Goal: Transaction & Acquisition: Purchase product/service

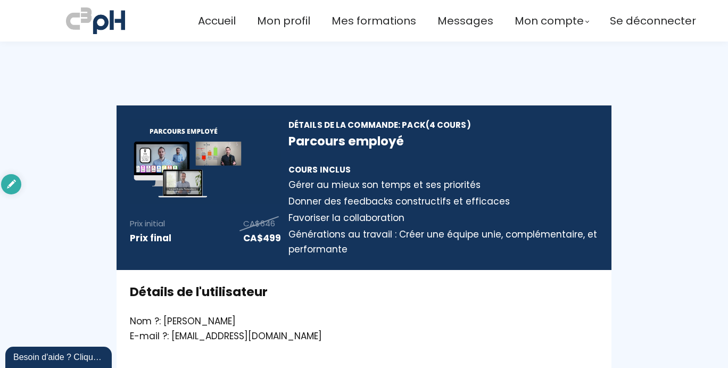
click at [203, 22] on span "Accueil" at bounding box center [217, 21] width 38 height 18
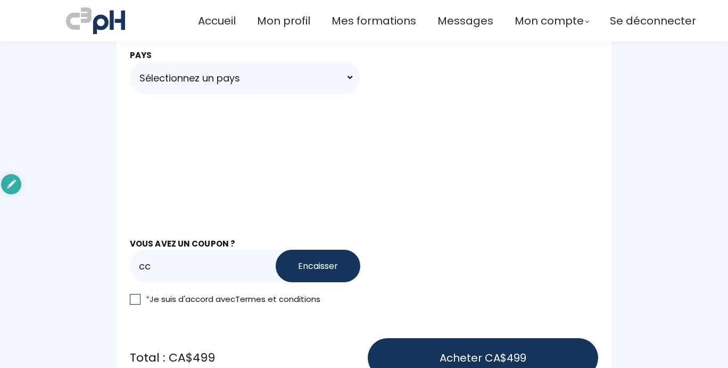
click at [157, 275] on div "Mode de paiement Plans de paiement Payer une fois 4 paiements de CA$124.75/mois…" at bounding box center [364, 88] width 468 height 604
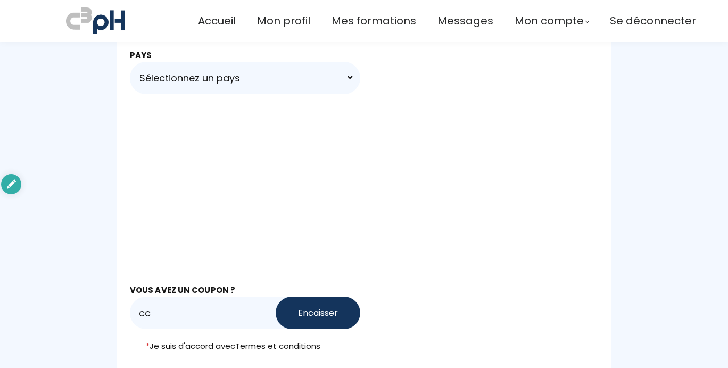
scroll to position [720, 0]
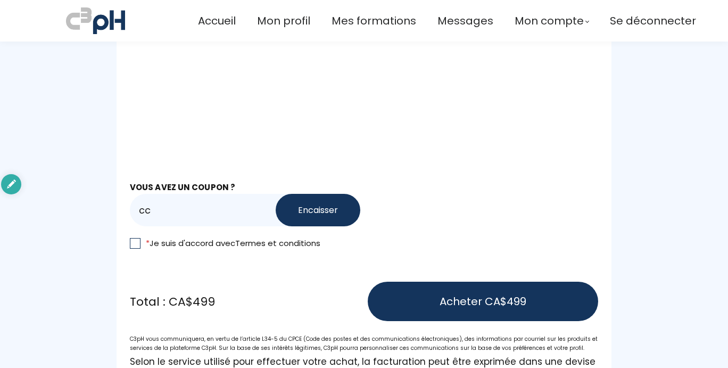
drag, startPoint x: 164, startPoint y: 223, endPoint x: 121, endPoint y: 163, distance: 73.9
click at [121, 163] on div "Détails de l'utilisateur Nom ?: Kamelia Moumni-Abdou E-mail ?: kamelia@c3ph.com…" at bounding box center [363, 42] width 495 height 985
click at [169, 217] on input "cc" at bounding box center [221, 210] width 183 height 32
click at [303, 209] on button "Encaisser" at bounding box center [317, 210] width 85 height 32
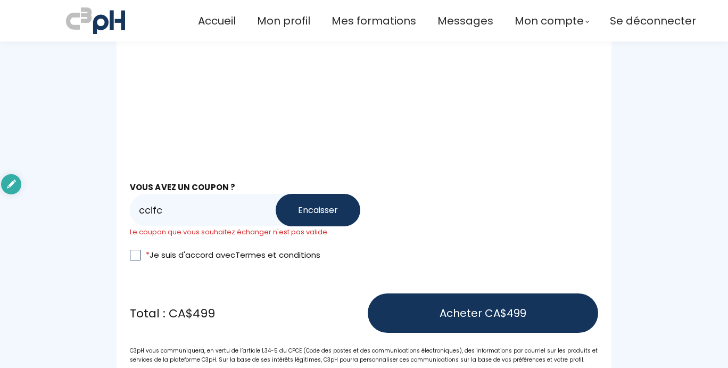
drag, startPoint x: 193, startPoint y: 218, endPoint x: 24, endPoint y: 205, distance: 169.1
click at [24, 205] on section "Prix initial Prix final CA$646 CA$499 Détails de la commande: Pack (4 Cours) Pa…" at bounding box center [364, 52] width 728 height 1463
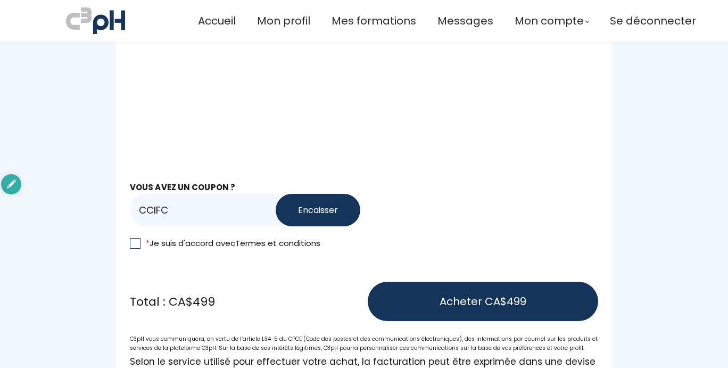
type input "CCIFC"
click at [300, 198] on button "Encaisser" at bounding box center [317, 210] width 85 height 32
